Goal: Information Seeking & Learning: Find specific page/section

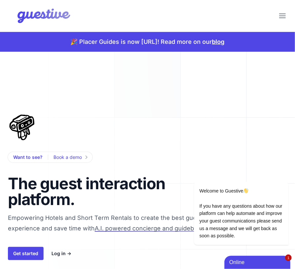
click at [65, 258] on div "Get started Log in →" at bounding box center [119, 253] width 222 height 13
click at [65, 257] on link "Log in →" at bounding box center [62, 254] width 20 height 8
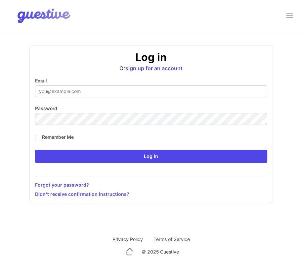
type input "ben@aplacelikehome.co.uk"
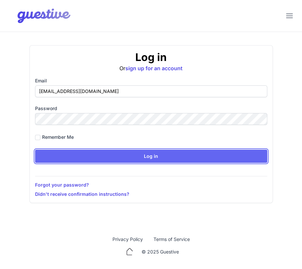
click at [85, 157] on input "Log in" at bounding box center [151, 156] width 232 height 13
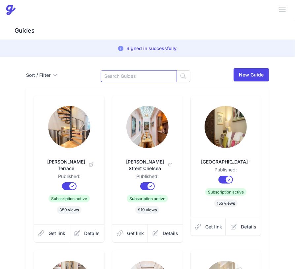
click at [142, 80] on input at bounding box center [139, 76] width 76 height 12
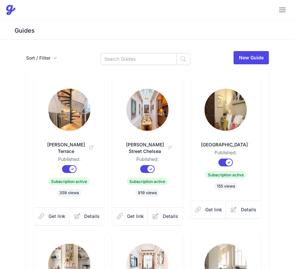
click at [249, 147] on icon at bounding box center [249, 145] width 1 height 7
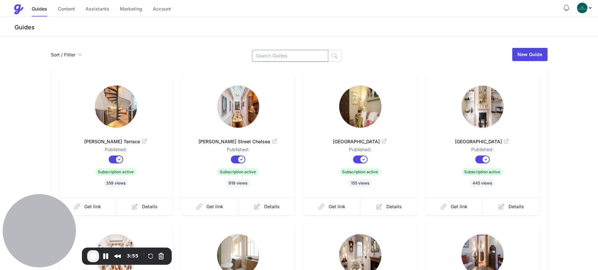
click at [293, 54] on input at bounding box center [290, 56] width 76 height 12
type input "ROPERS"
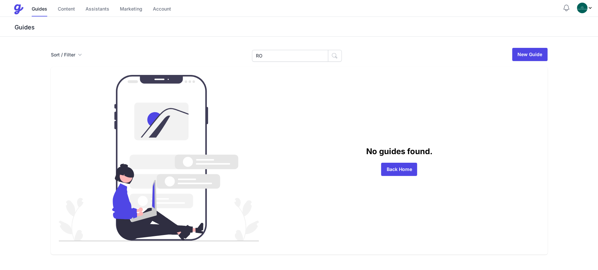
type input "R"
type input "ORCHARD"
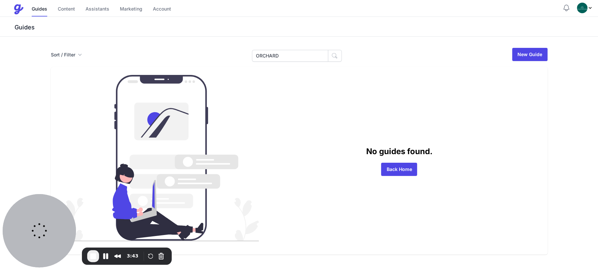
drag, startPoint x: 312, startPoint y: 62, endPoint x: 302, endPoint y: 54, distance: 12.5
click at [310, 62] on div "Sort / Filter Sort Name Created Unsorted All Published Unpublished Archived ORC…" at bounding box center [299, 150] width 507 height 207
click at [302, 54] on input "ORCHARD" at bounding box center [290, 56] width 76 height 12
click at [389, 165] on link "Back Home" at bounding box center [399, 169] width 36 height 13
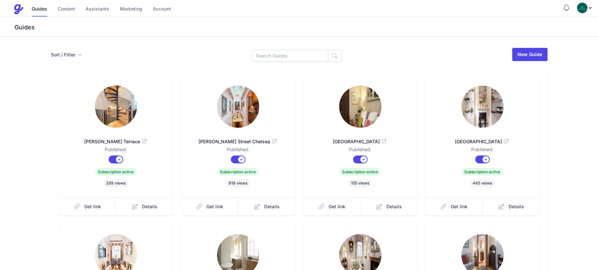
scroll to position [22, 0]
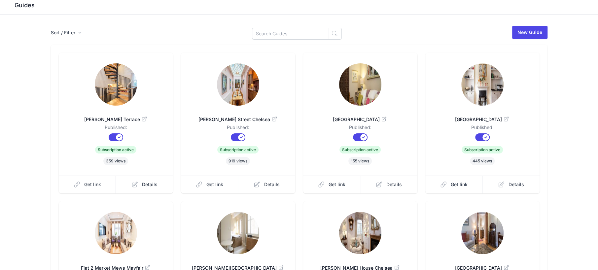
click at [141, 120] on icon at bounding box center [144, 119] width 7 height 7
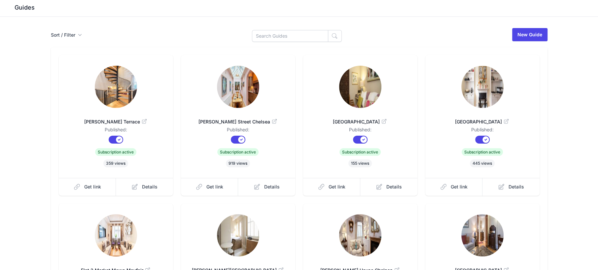
scroll to position [19, 0]
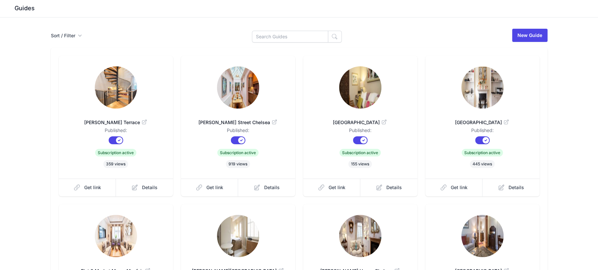
click at [271, 124] on icon at bounding box center [274, 122] width 7 height 7
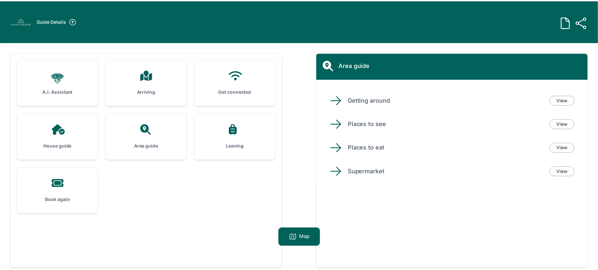
scroll to position [8, 0]
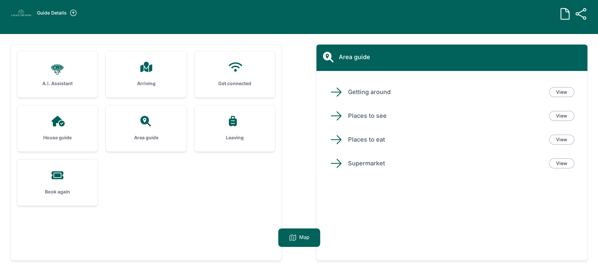
click at [244, 86] on h3 "Get connected" at bounding box center [234, 83] width 59 height 7
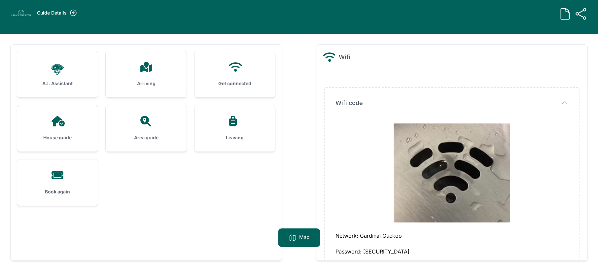
click at [339, 58] on h2 "Wifi" at bounding box center [345, 57] width 12 height 9
click at [562, 102] on icon "button" at bounding box center [564, 103] width 8 height 8
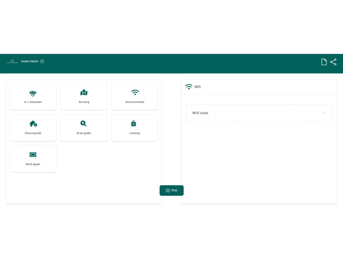
scroll to position [42, 0]
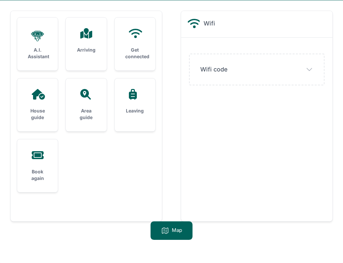
click at [140, 55] on h3 "Get connected" at bounding box center [134, 53] width 19 height 13
